Goal: Transaction & Acquisition: Purchase product/service

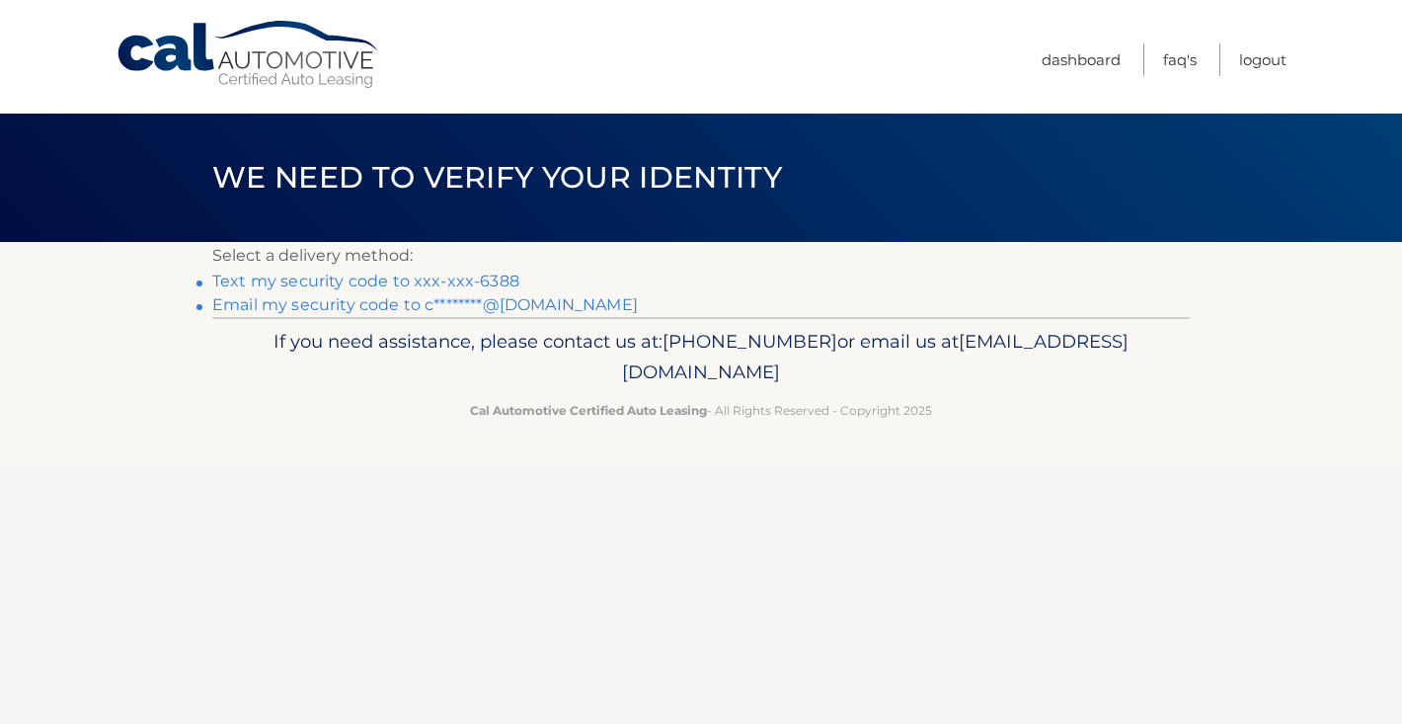
click at [422, 280] on link "Text my security code to xxx-xxx-6388" at bounding box center [365, 281] width 307 height 19
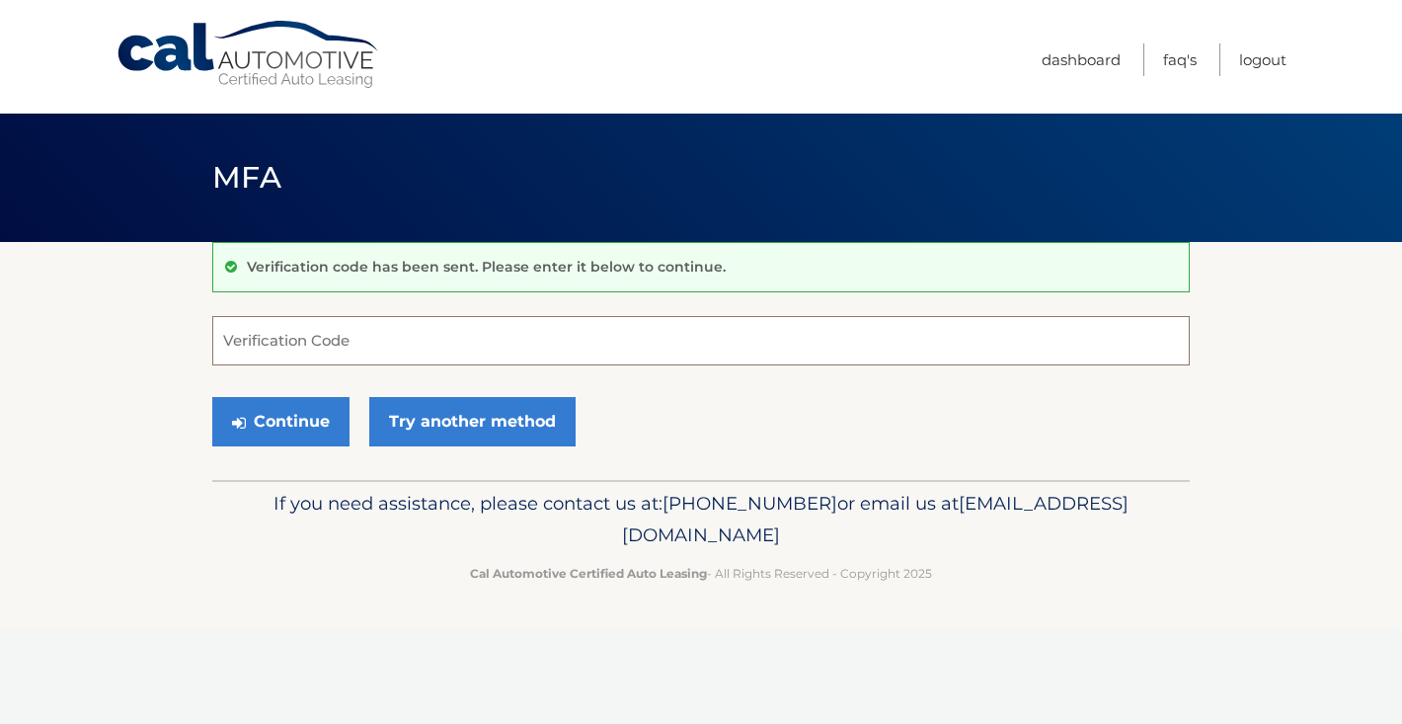
click at [394, 337] on input "Verification Code" at bounding box center [701, 340] width 978 height 49
type input "614709"
click at [280, 421] on button "Continue" at bounding box center [280, 421] width 137 height 49
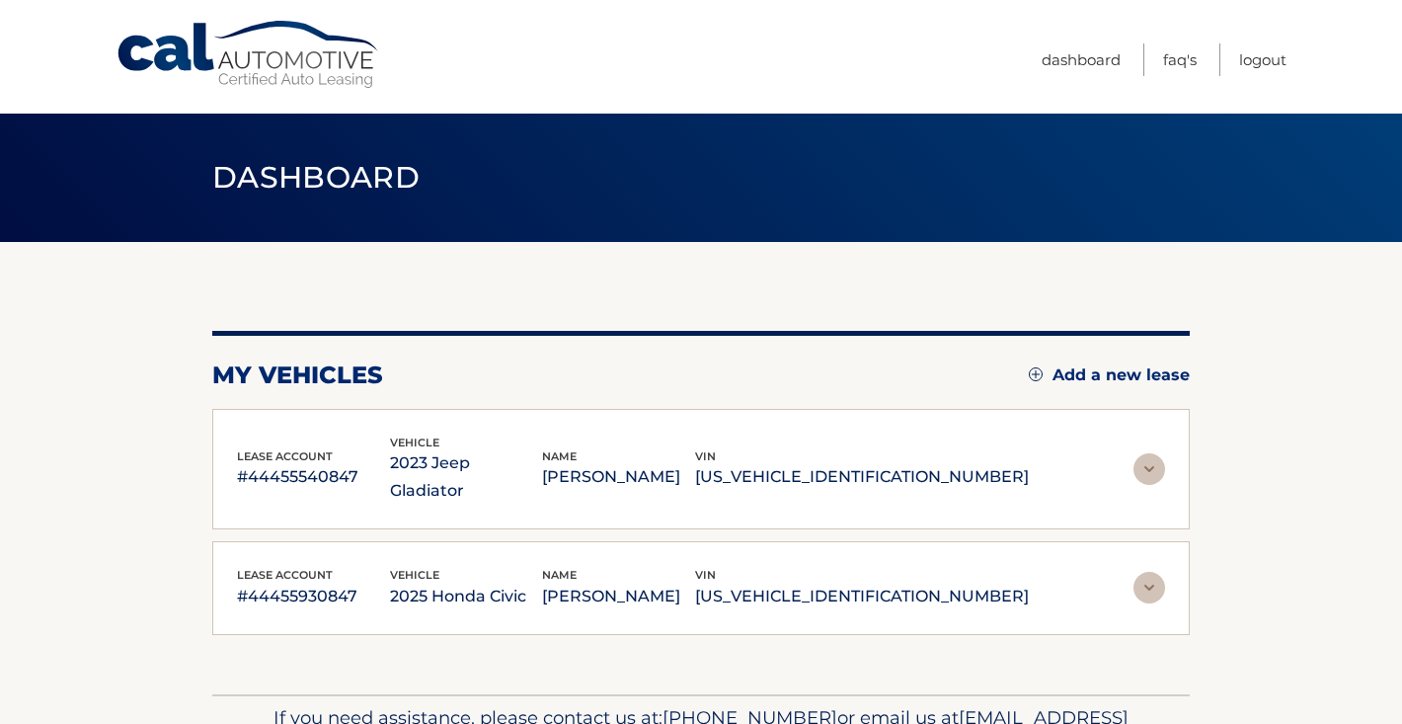
click at [303, 425] on div "lease account #44455540847 vehicle 2023 Jeep Gladiator name CHRISTOPHER YURECKO…" at bounding box center [701, 469] width 978 height 121
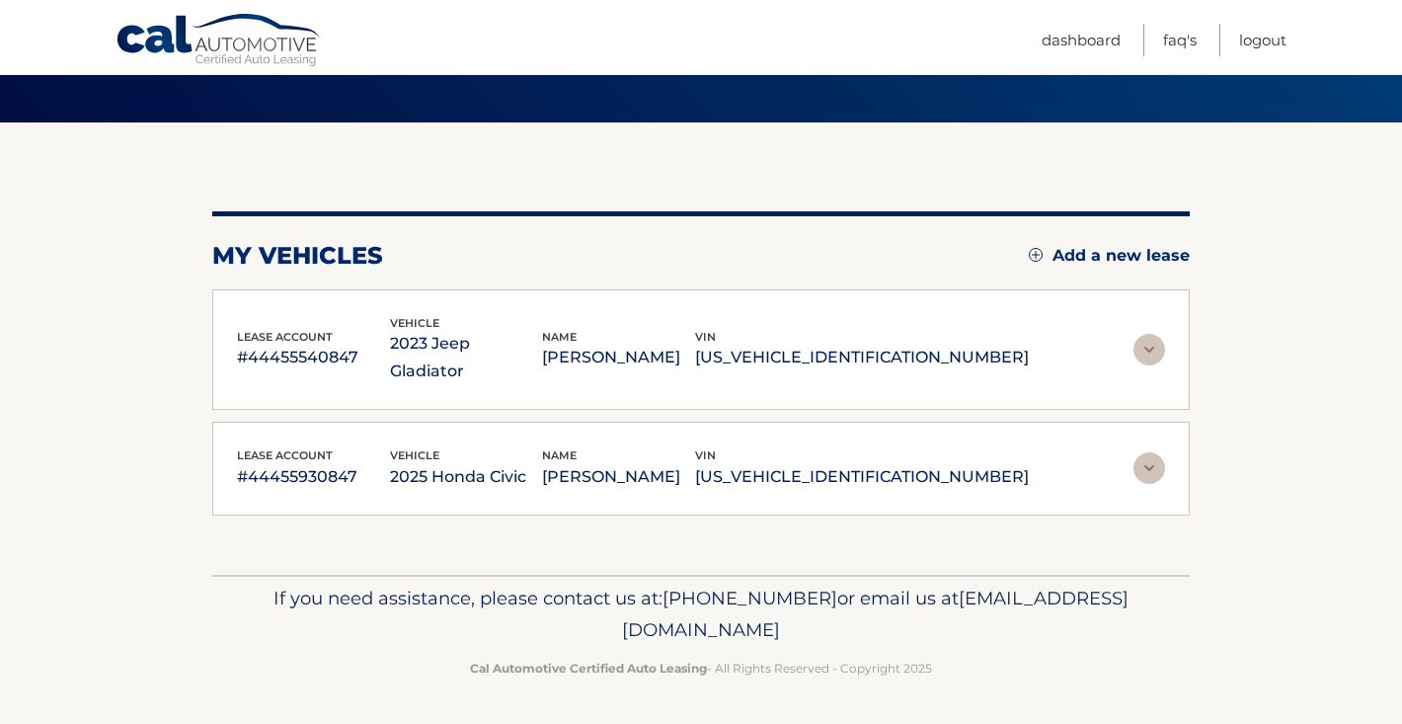
scroll to position [132, 0]
click at [1146, 334] on img at bounding box center [1150, 350] width 32 height 32
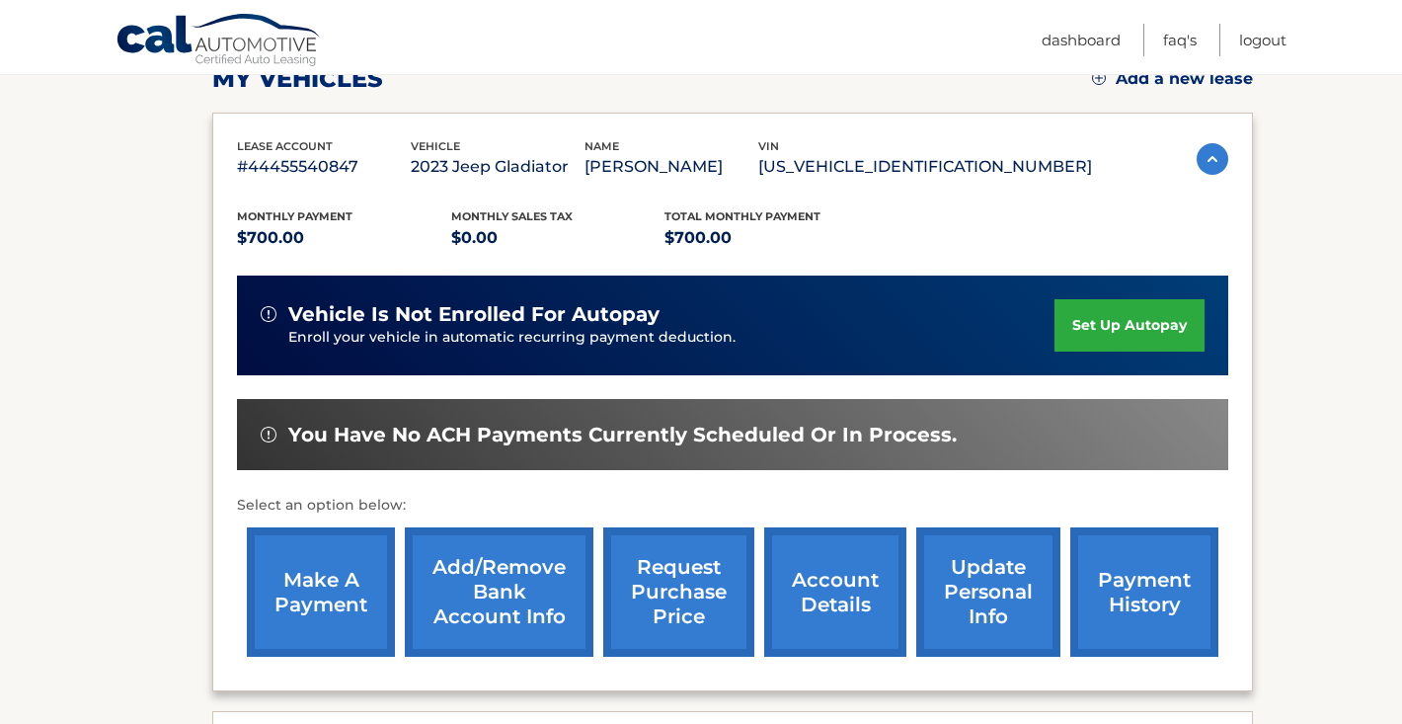
scroll to position [304, 0]
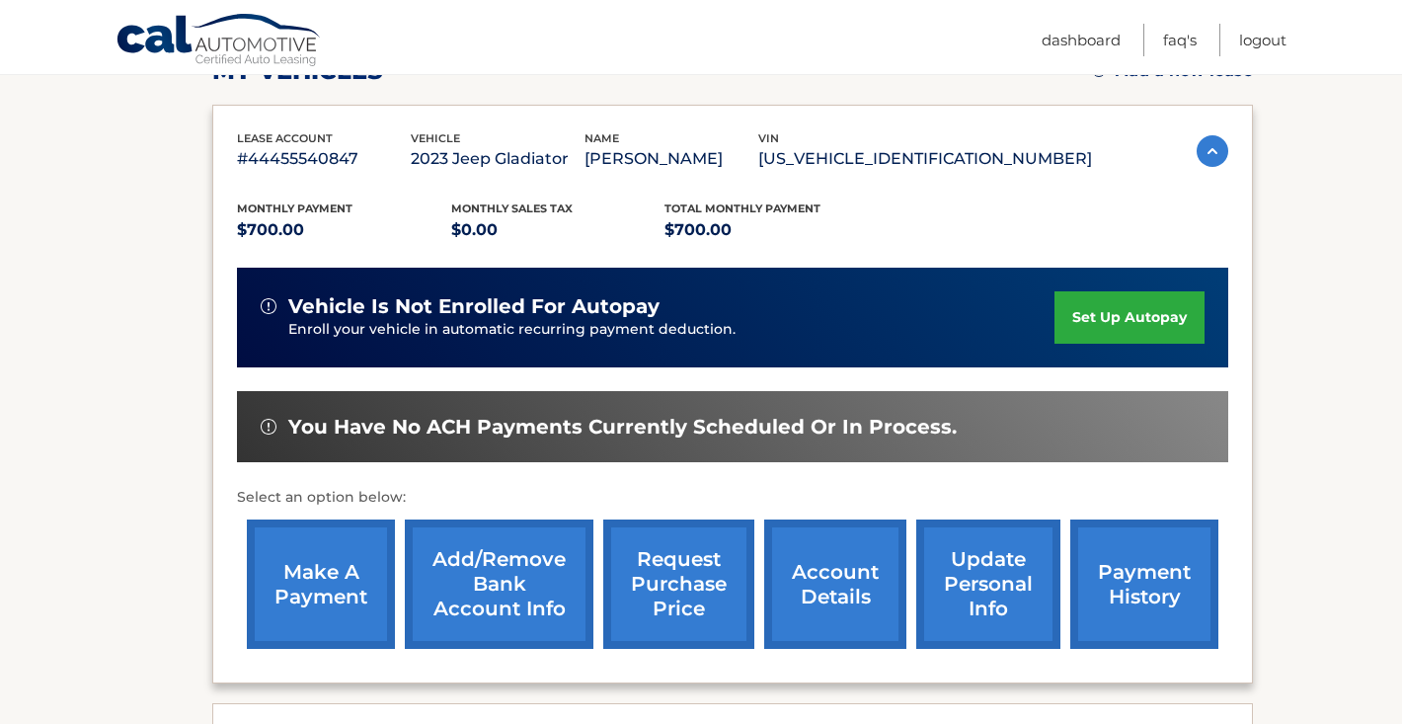
click at [332, 581] on link "make a payment" at bounding box center [321, 584] width 148 height 129
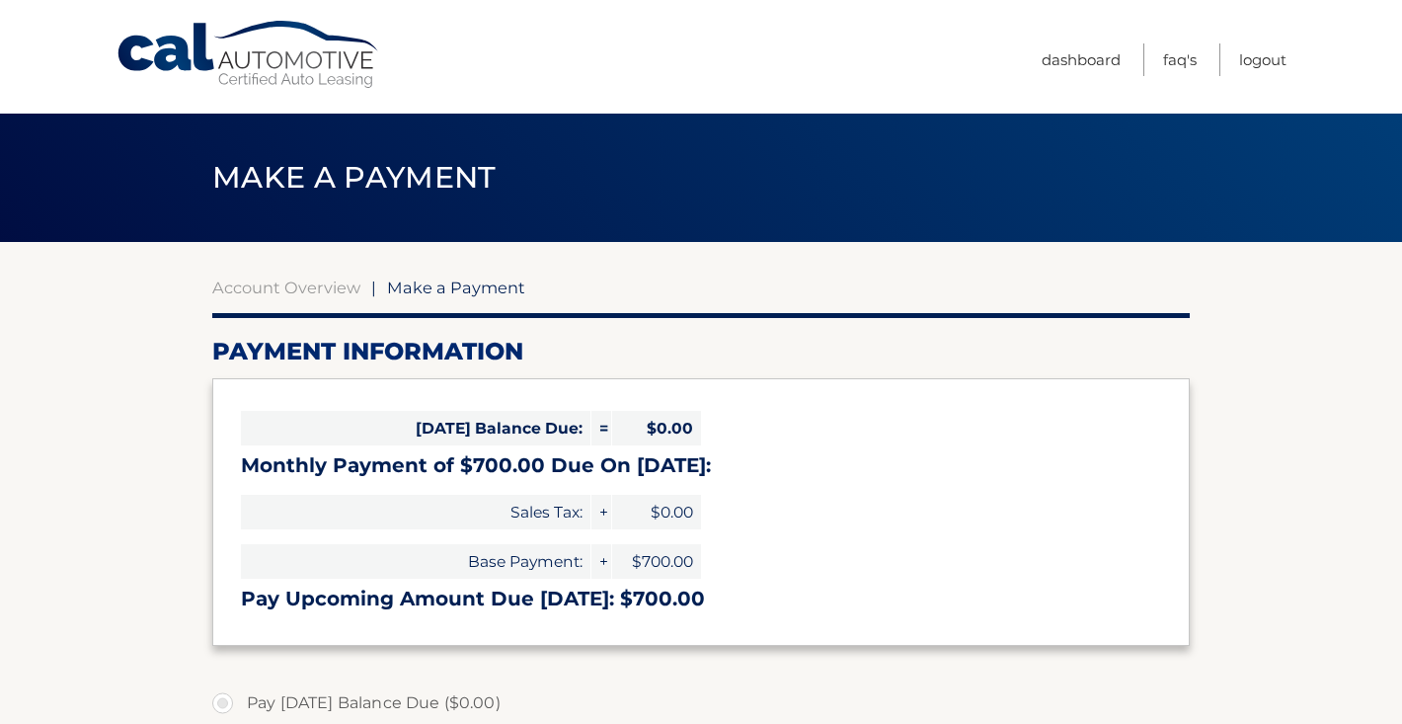
select select "YTkxNDNlZDMtNDlkMy00NGI3LTk3NzUtODQ5MGZkNmRjMzQ3"
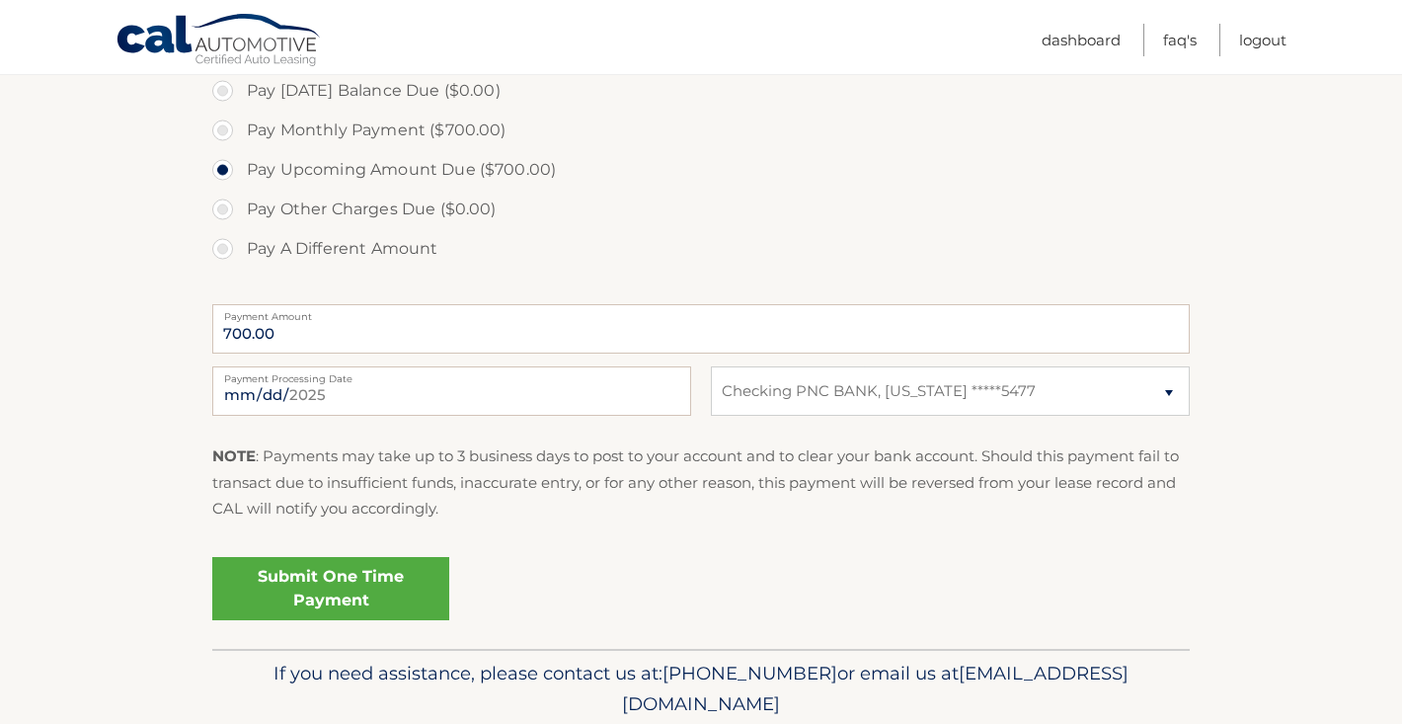
scroll to position [616, 0]
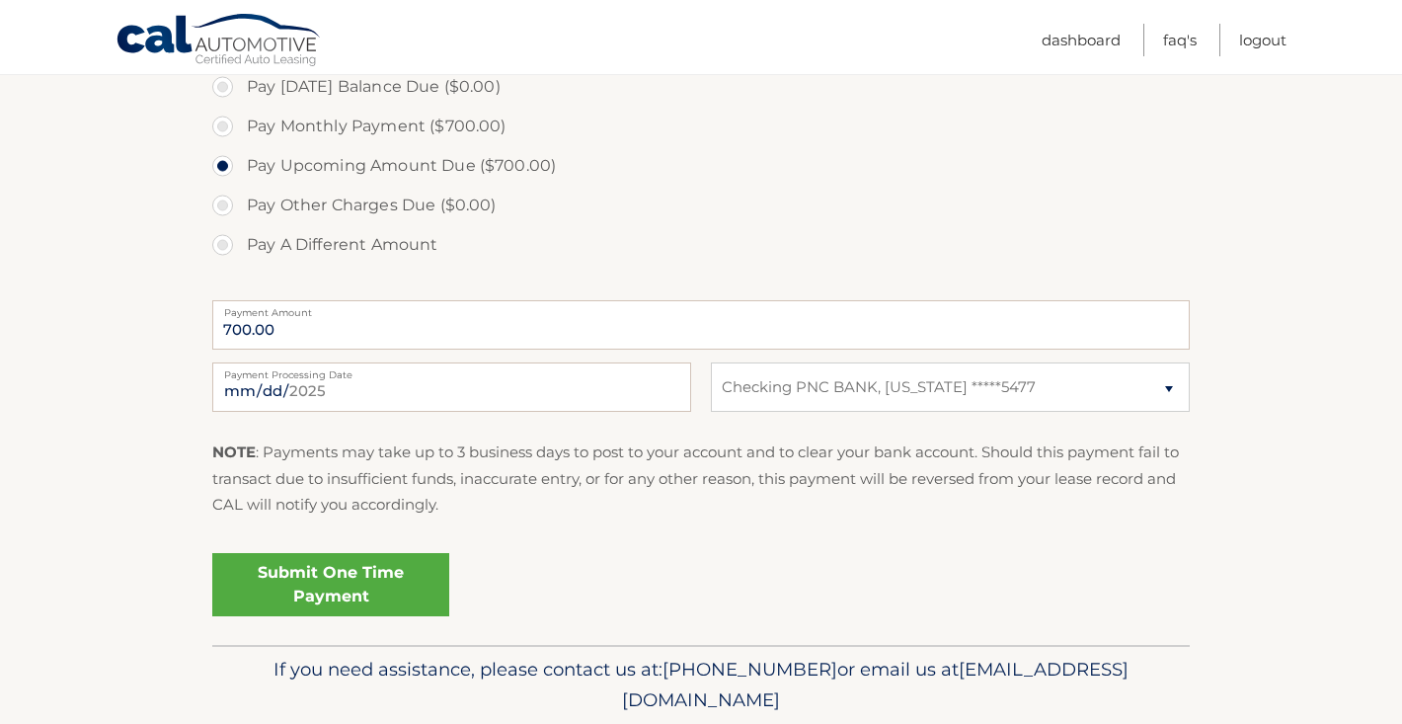
click at [354, 588] on link "Submit One Time Payment" at bounding box center [330, 584] width 237 height 63
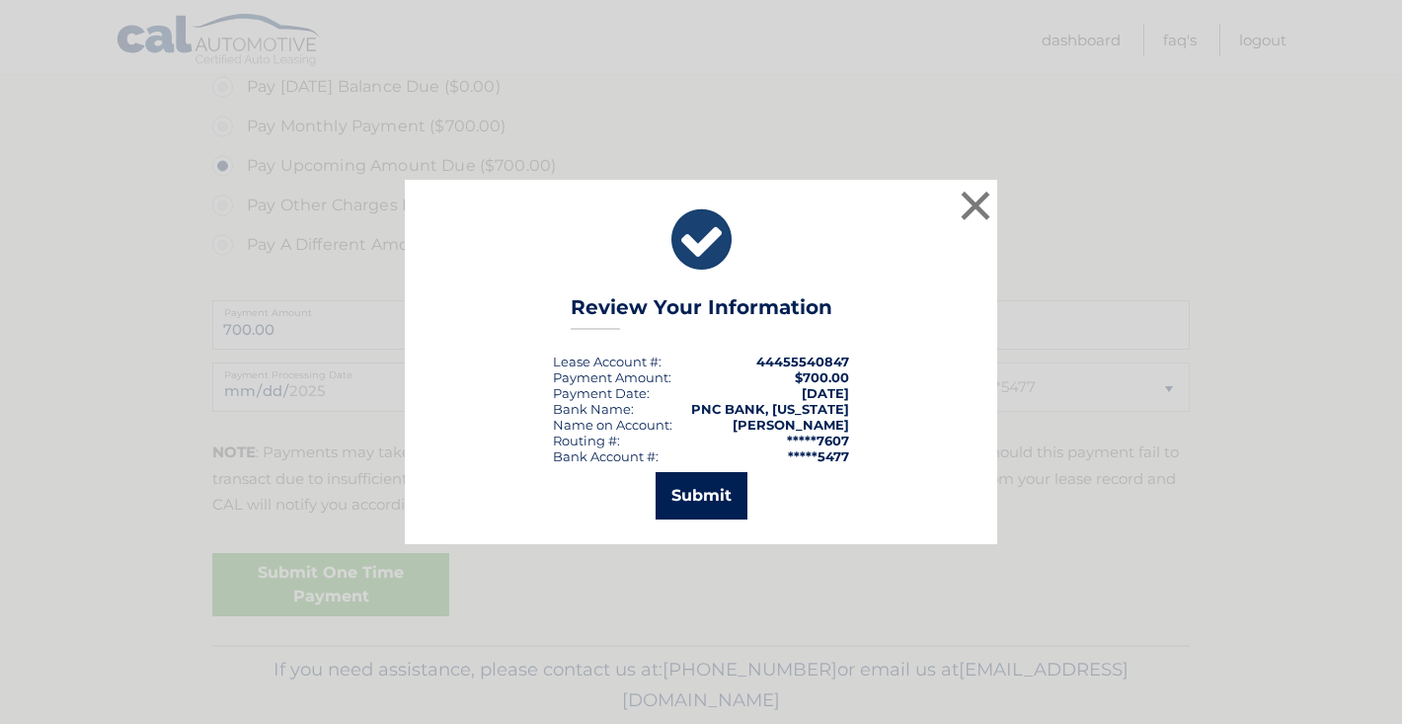
click at [709, 492] on button "Submit" at bounding box center [702, 495] width 92 height 47
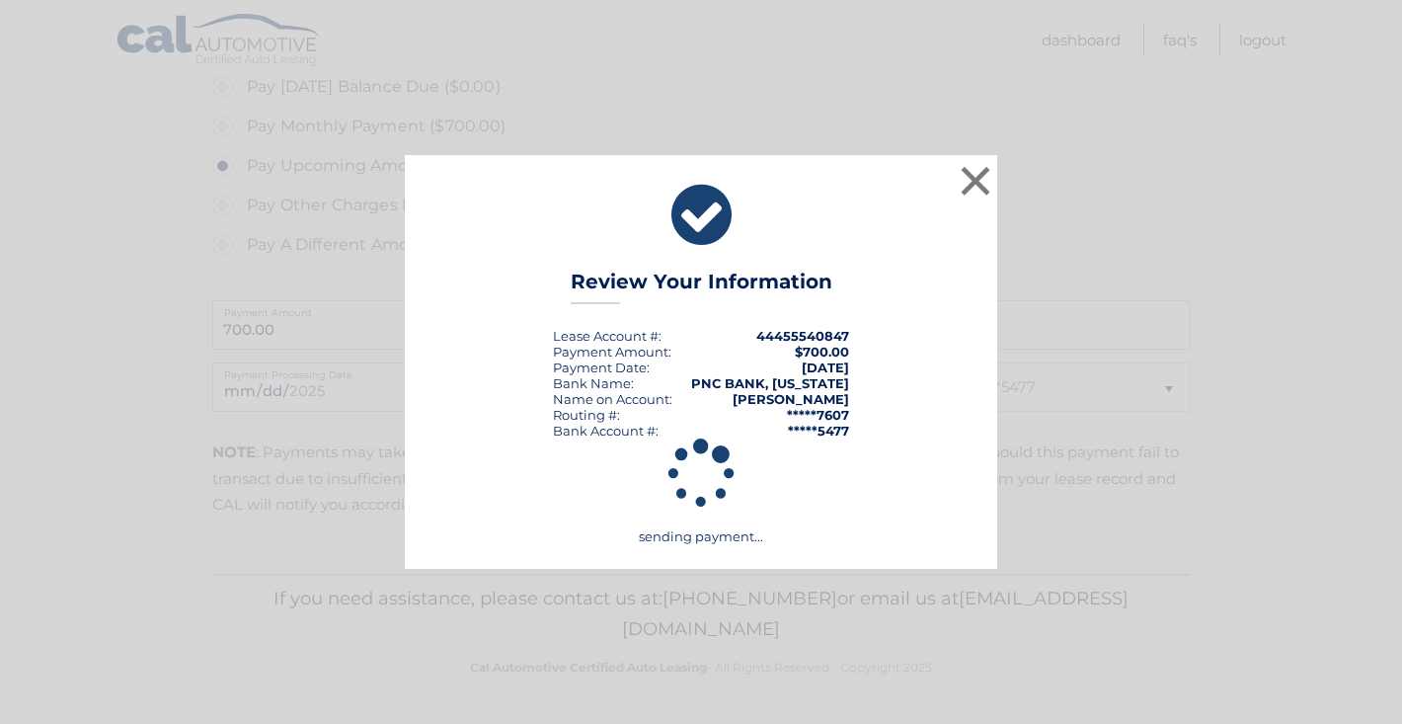
scroll to position [611, 0]
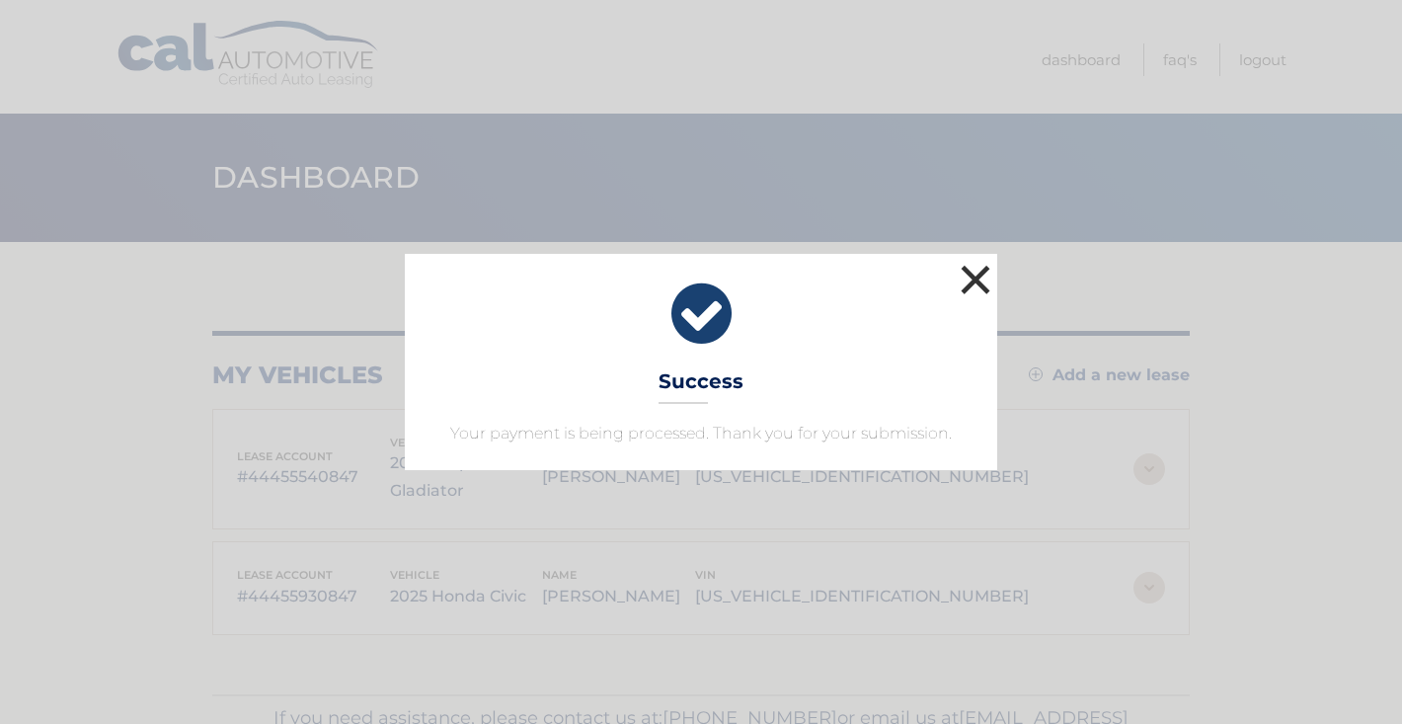
click at [971, 284] on button "×" at bounding box center [976, 280] width 40 height 40
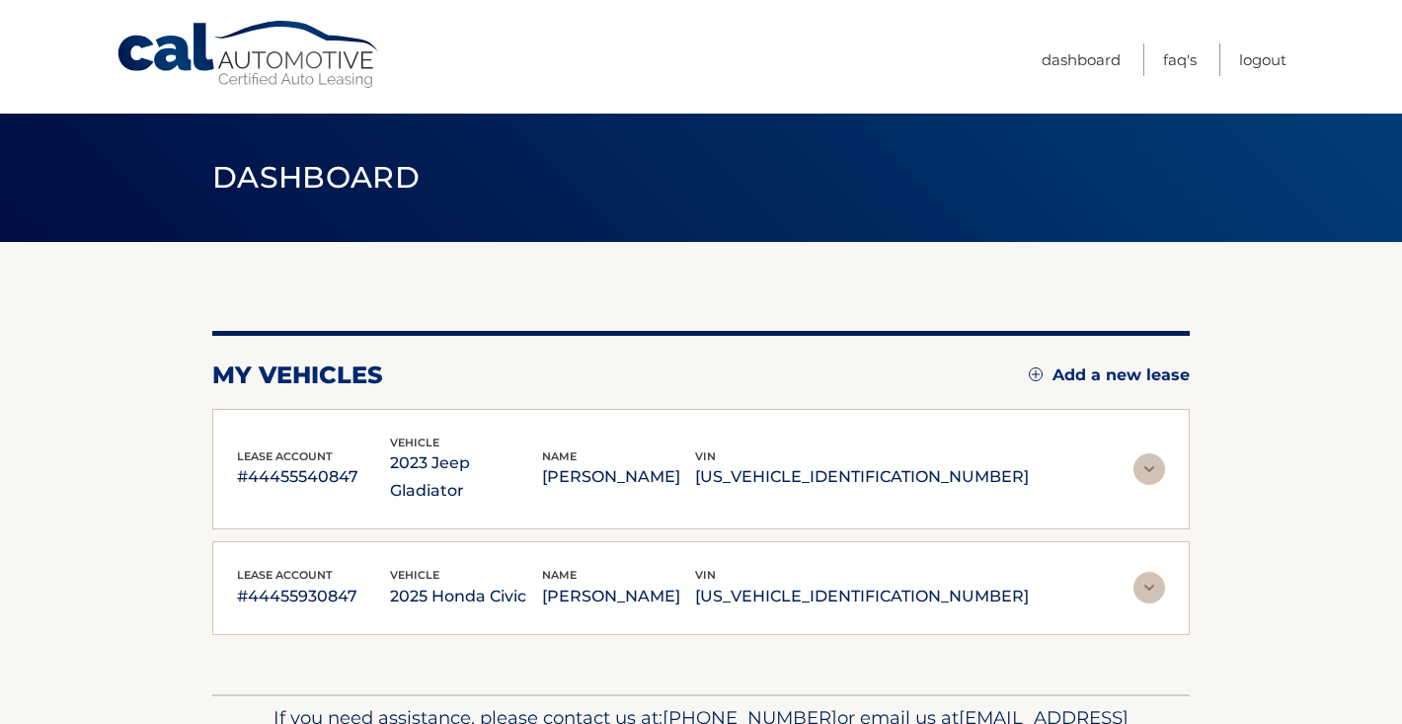
click at [1154, 599] on img at bounding box center [1150, 588] width 32 height 32
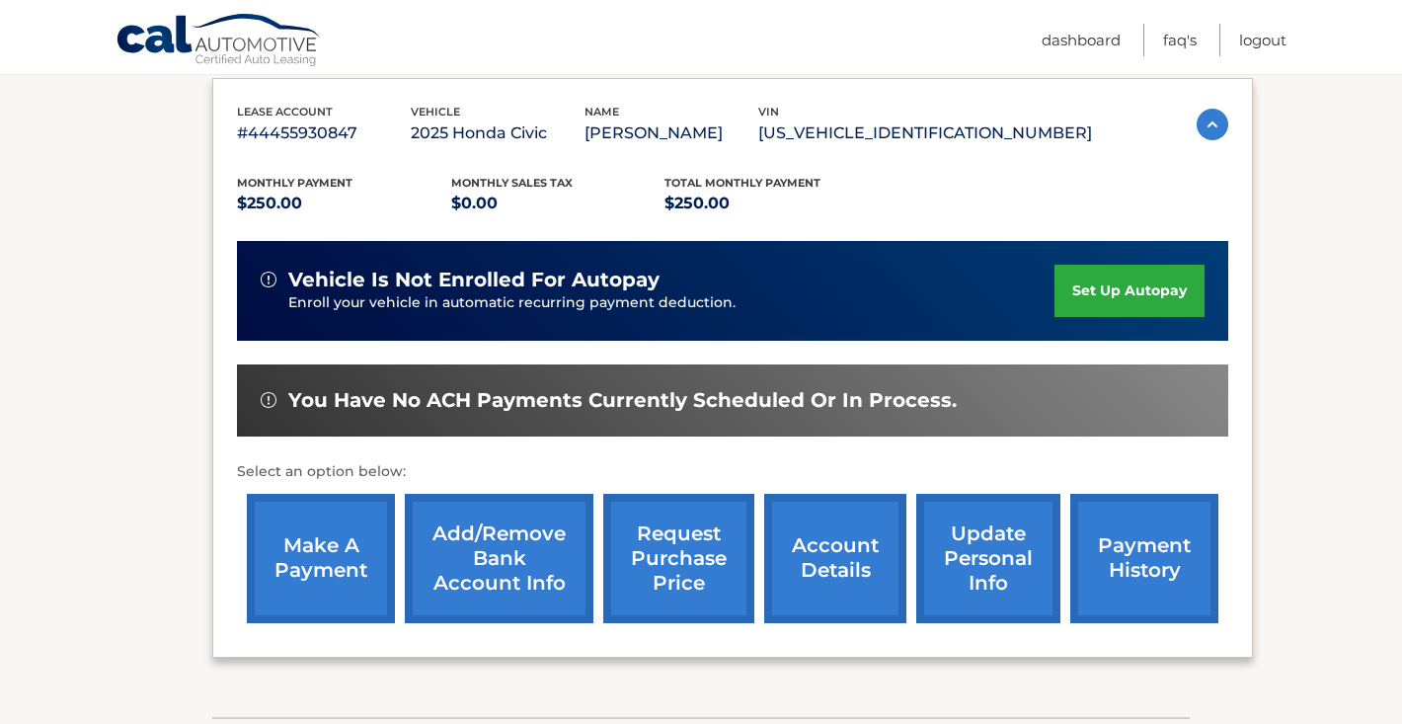
scroll to position [441, 0]
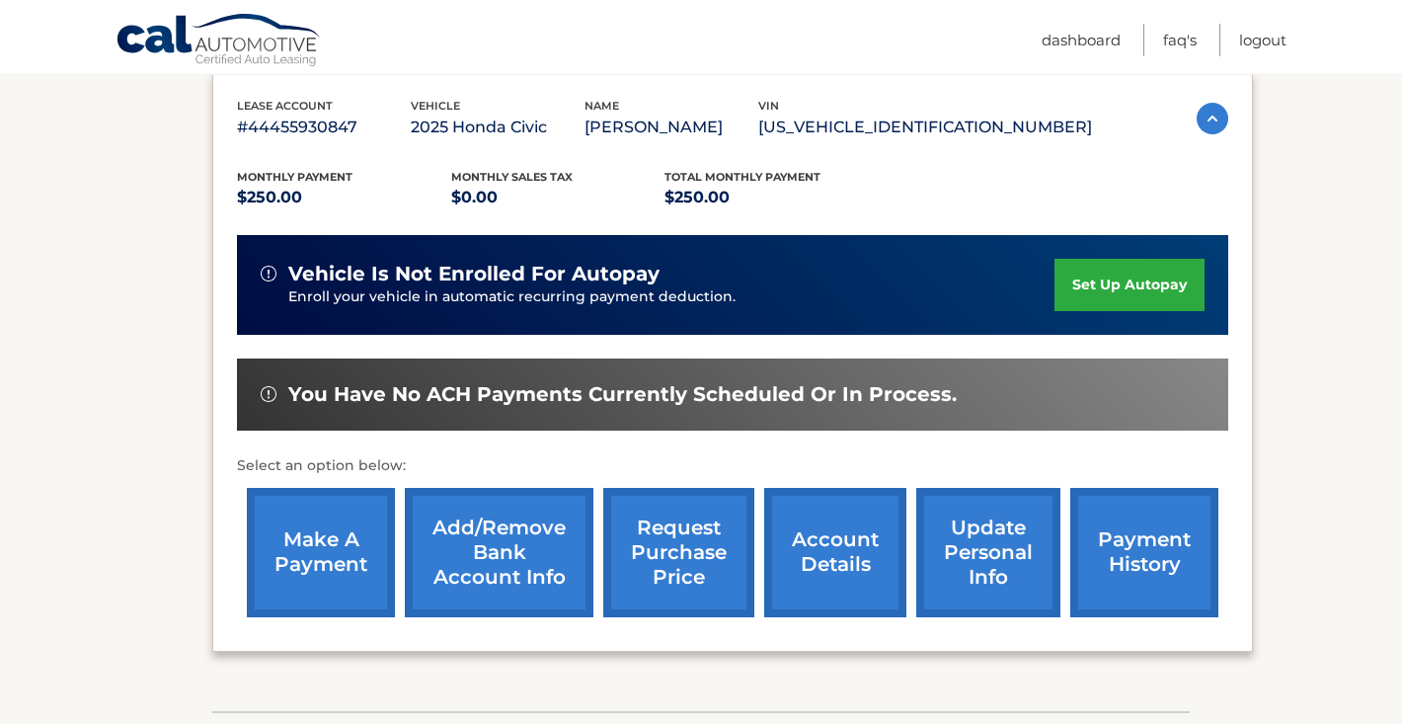
click at [317, 566] on link "make a payment" at bounding box center [321, 552] width 148 height 129
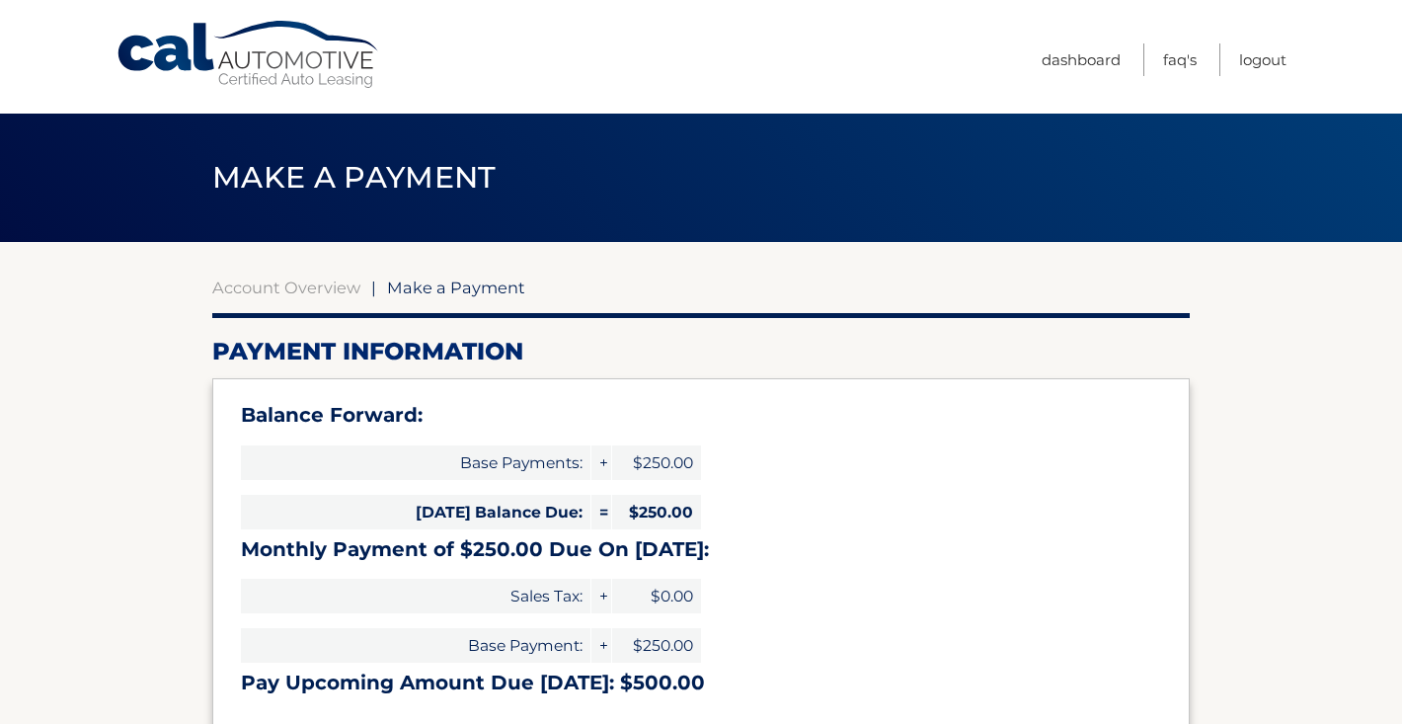
select select "Y2RlMmIyMGItMTMyZS00MGNjLTllYTQtODNjMTIzOWI1YTU1"
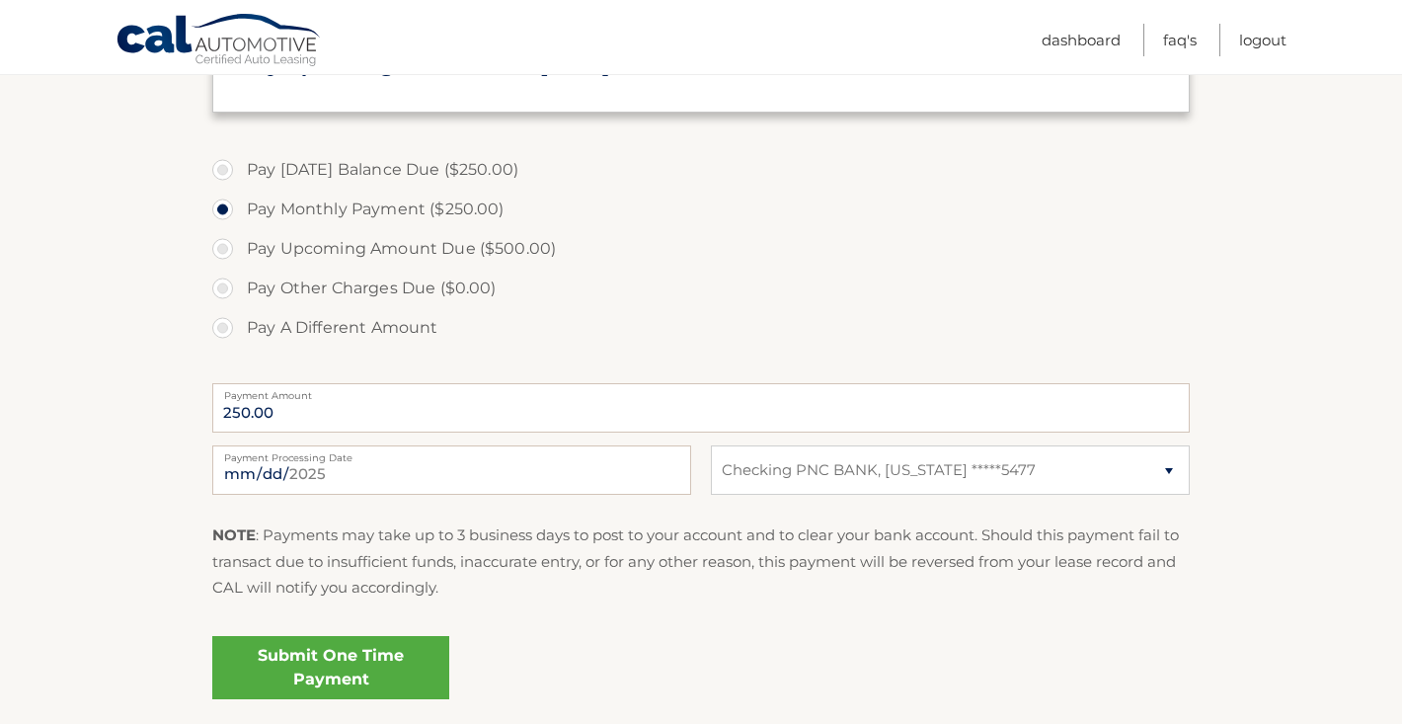
scroll to position [646, 0]
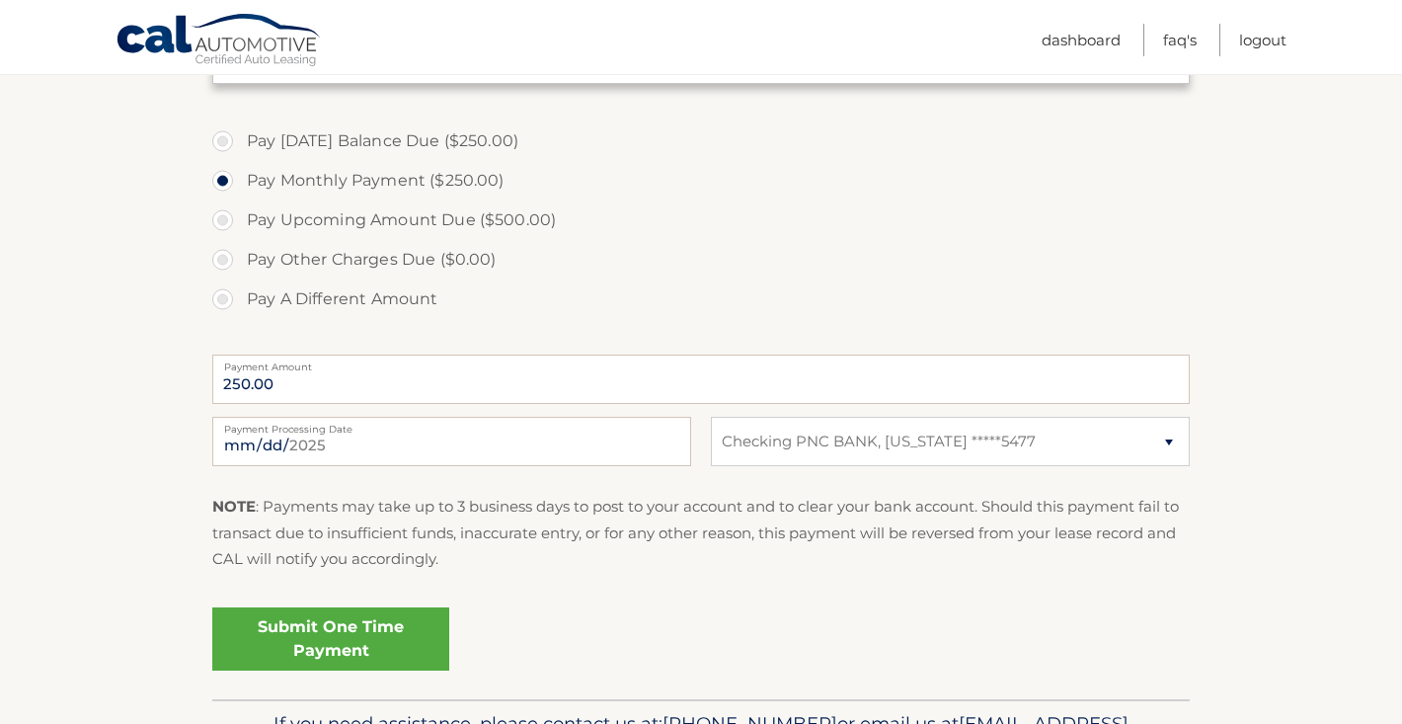
click at [349, 637] on link "Submit One Time Payment" at bounding box center [330, 638] width 237 height 63
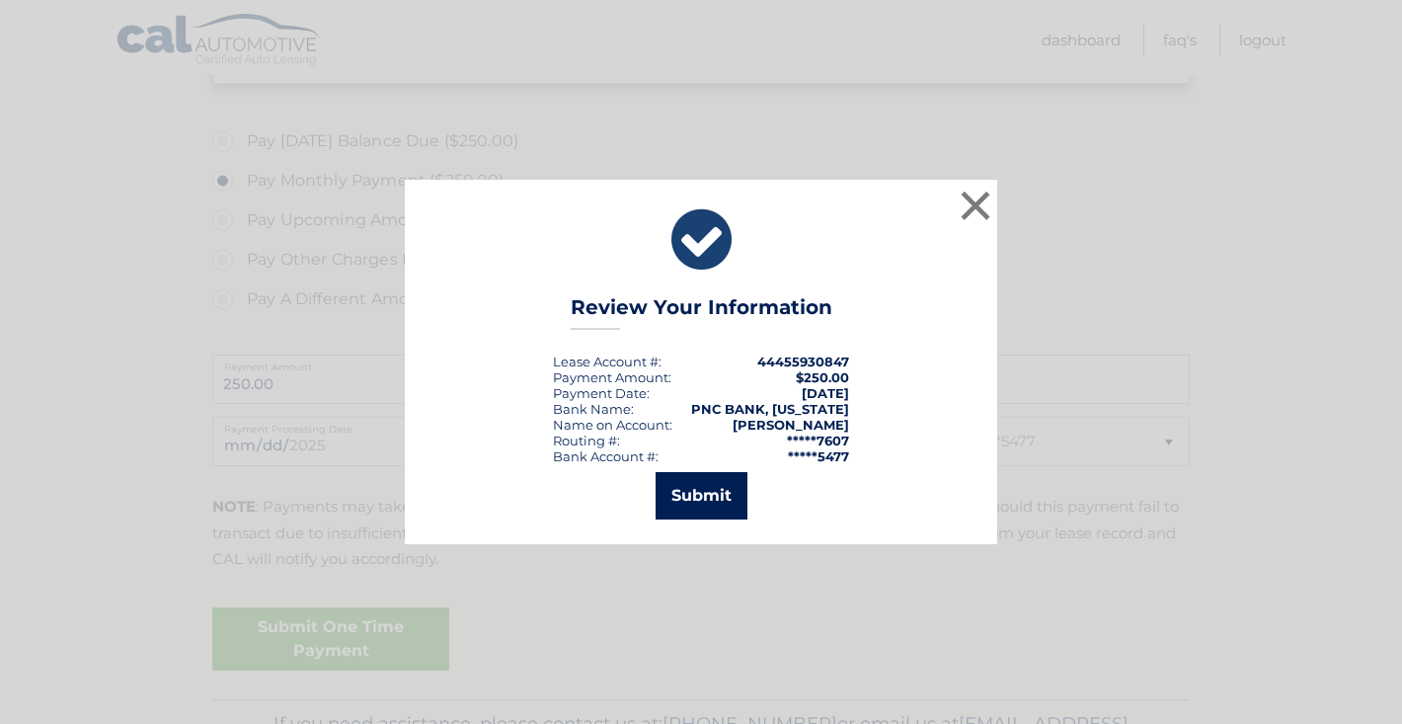
click at [706, 496] on button "Submit" at bounding box center [702, 495] width 92 height 47
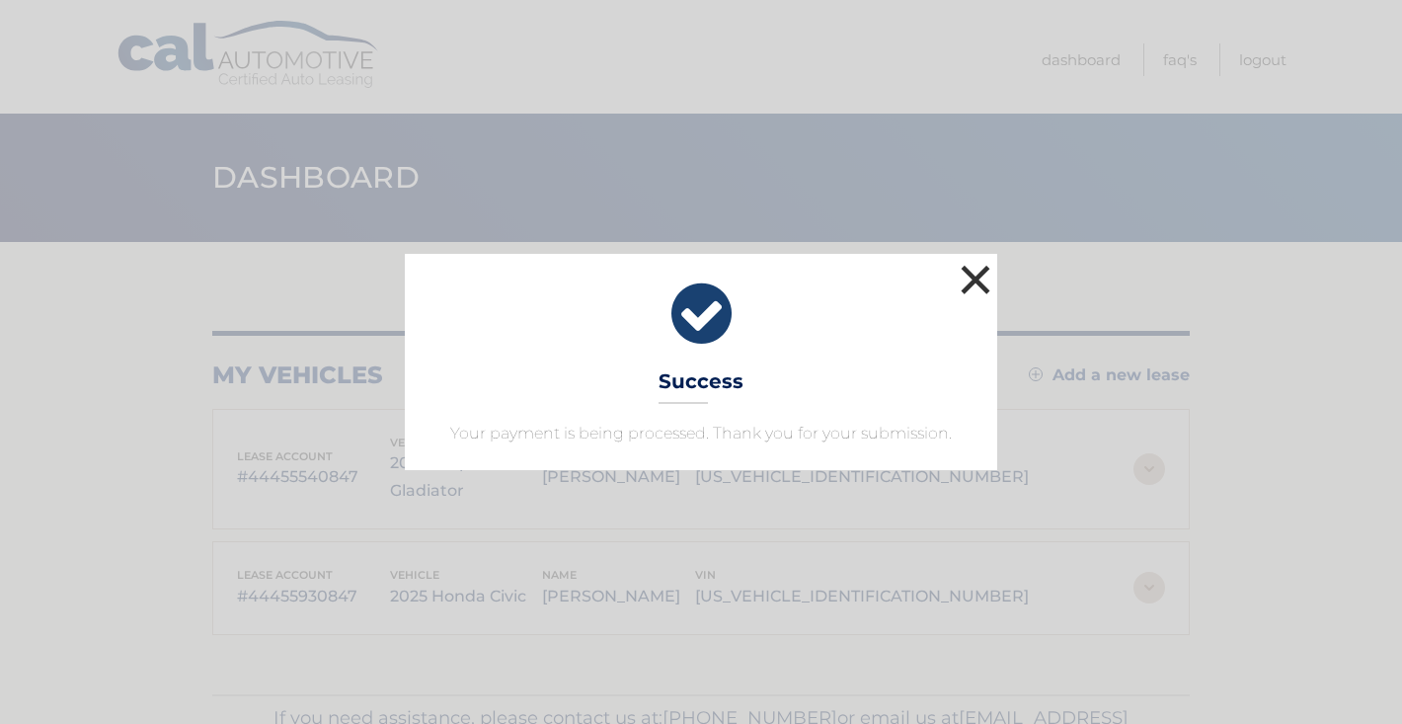
click at [981, 272] on button "×" at bounding box center [976, 280] width 40 height 40
